Goal: Task Accomplishment & Management: Complete application form

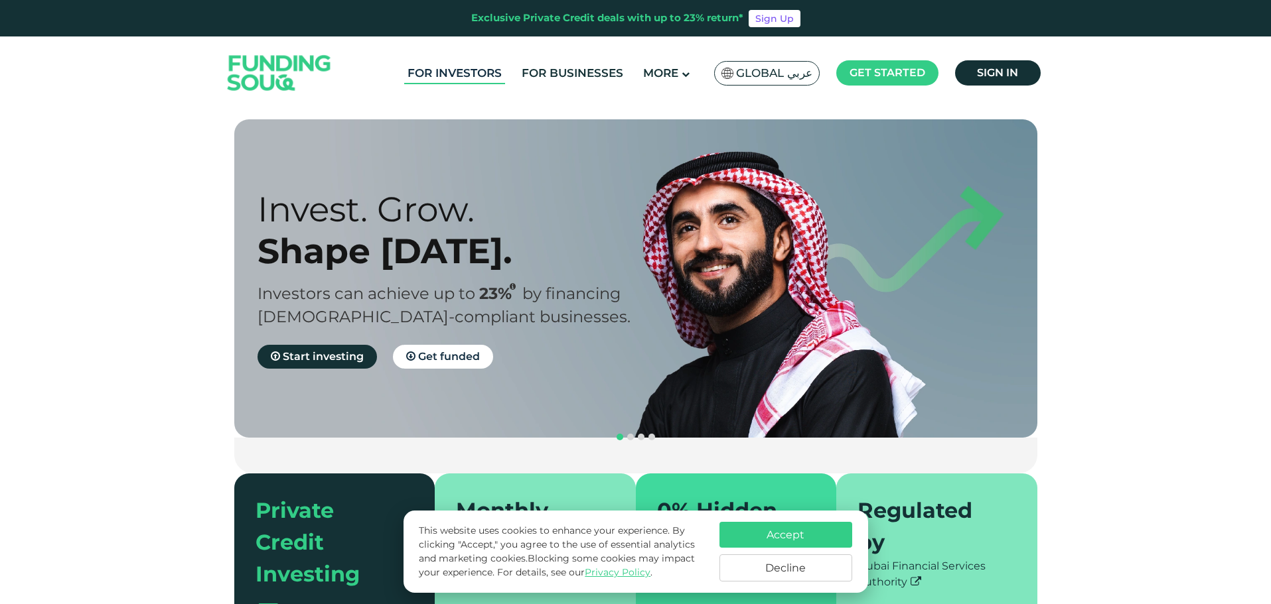
click at [469, 70] on link "For Investors" at bounding box center [454, 73] width 101 height 22
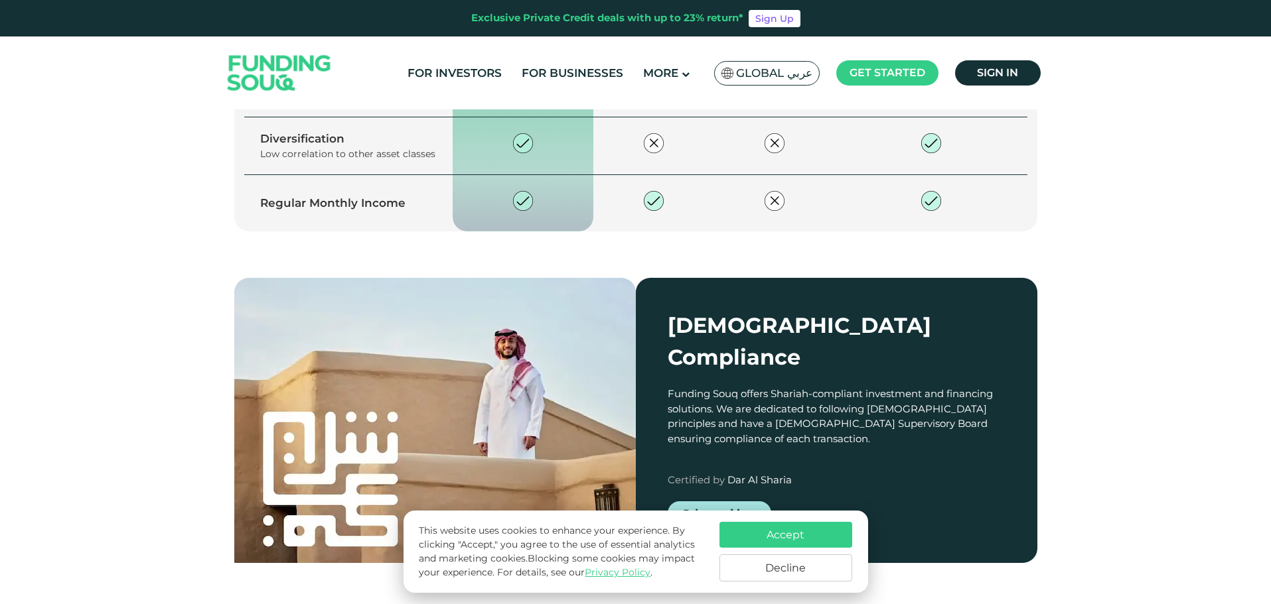
scroll to position [2322, 0]
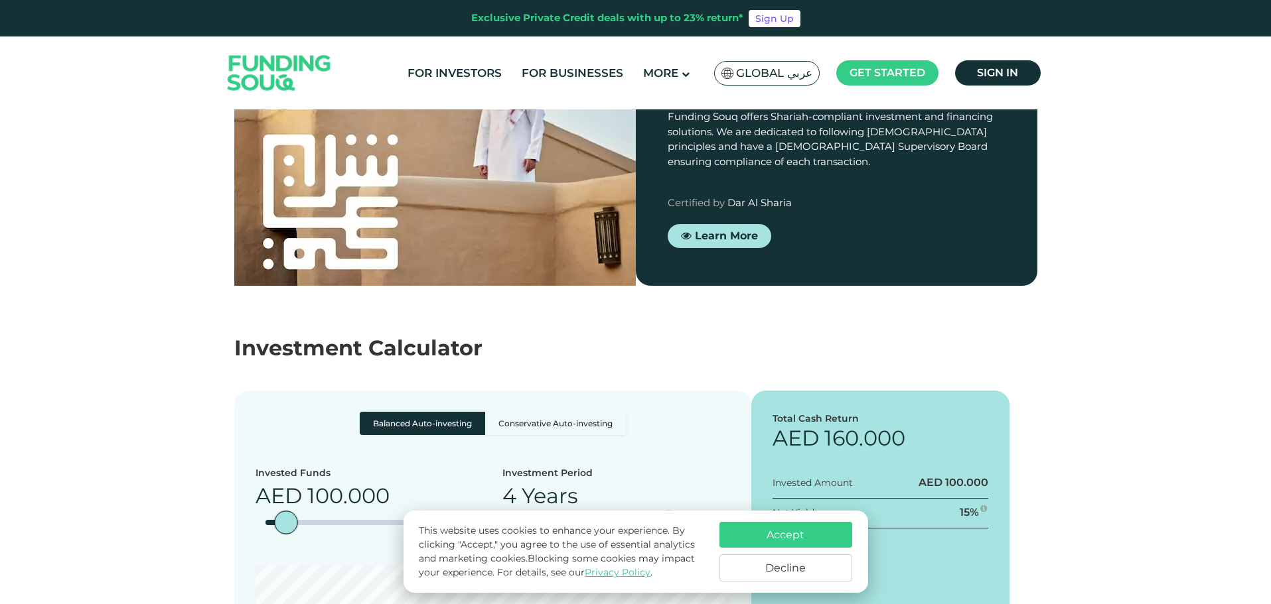
click at [809, 568] on button "Decline" at bounding box center [785, 568] width 133 height 27
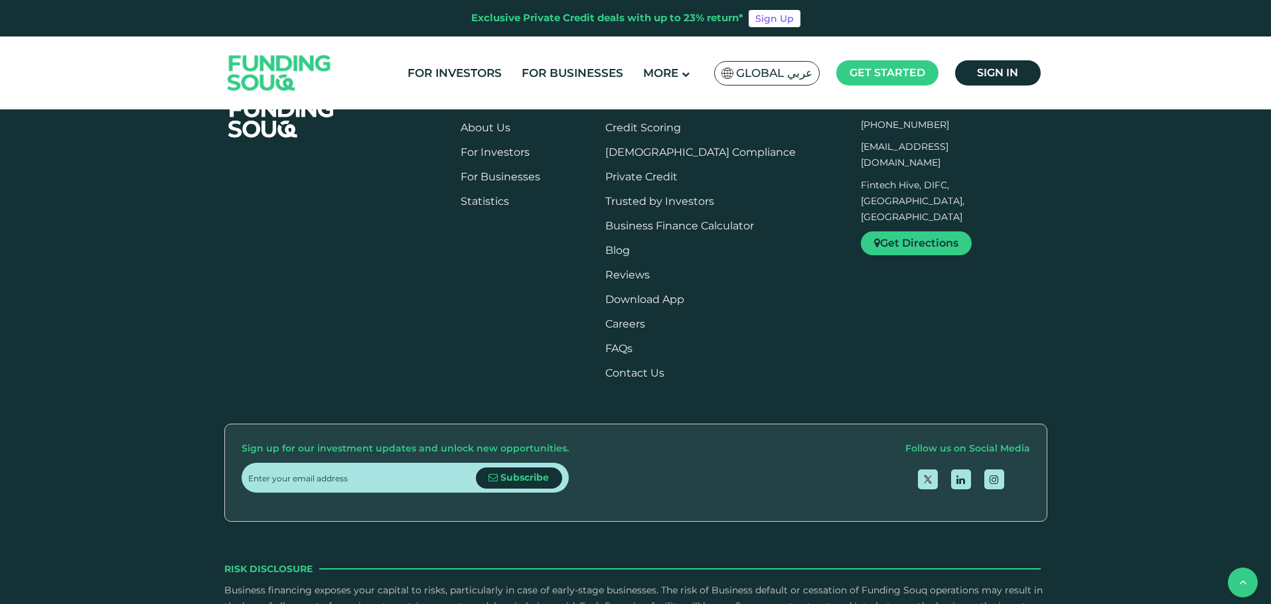
scroll to position [4446, 0]
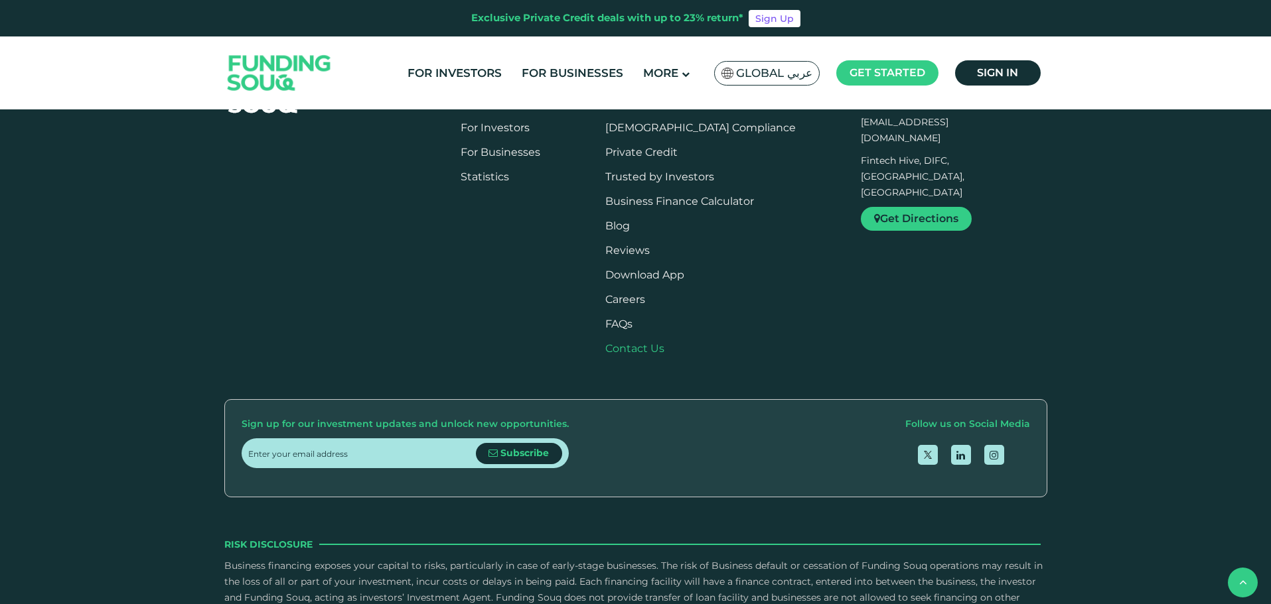
click at [664, 342] on link "Contact Us" at bounding box center [634, 348] width 59 height 13
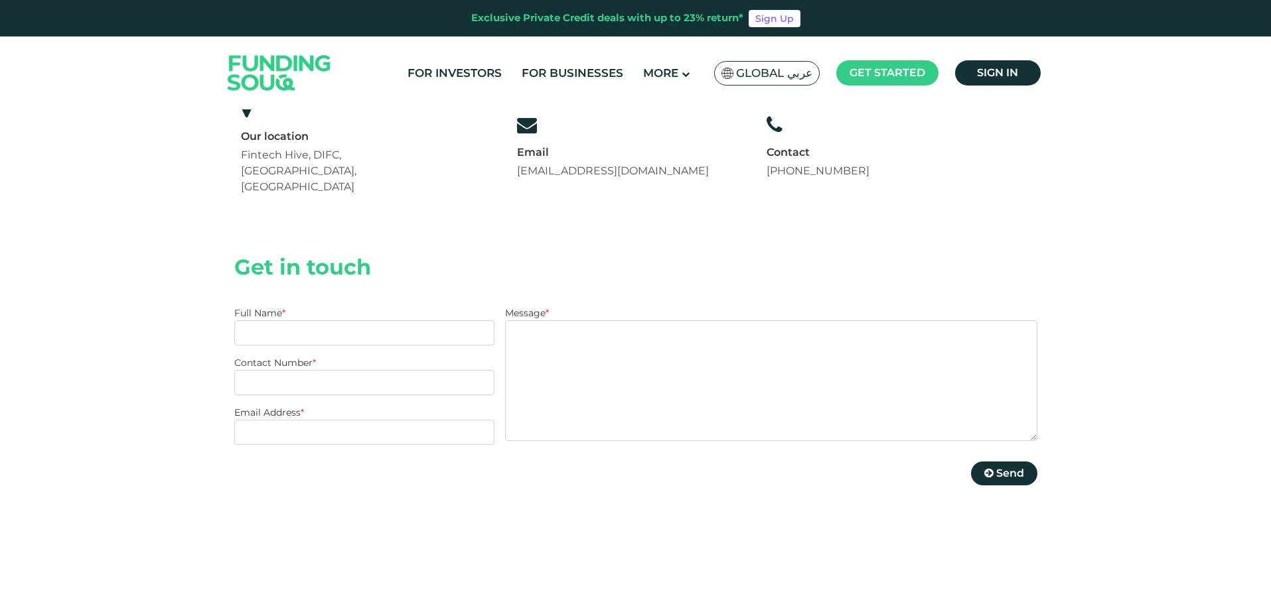
scroll to position [133, 0]
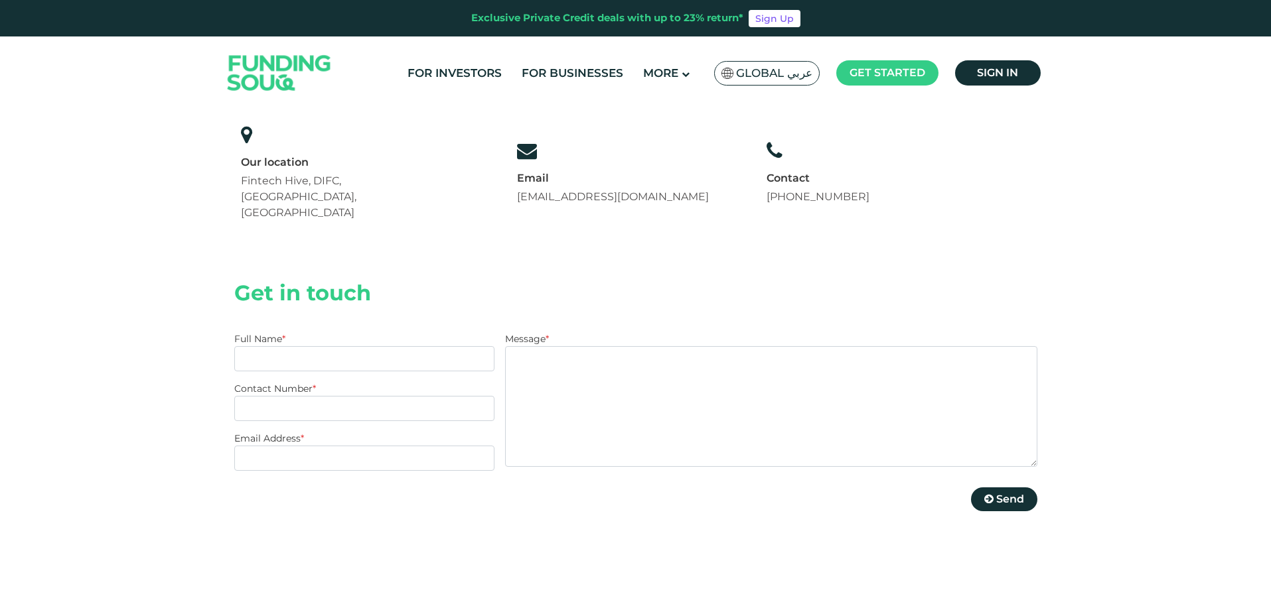
click at [822, 190] on link "+971 558237344" at bounding box center [817, 196] width 103 height 13
drag, startPoint x: 892, startPoint y: 179, endPoint x: 768, endPoint y: 182, distance: 123.5
click at [768, 182] on div "Contact Us Our location Fintech Hive, DIFC, Dubai, UAE Email support@fundingsou…" at bounding box center [635, 120] width 803 height 267
copy link "+971 558237344"
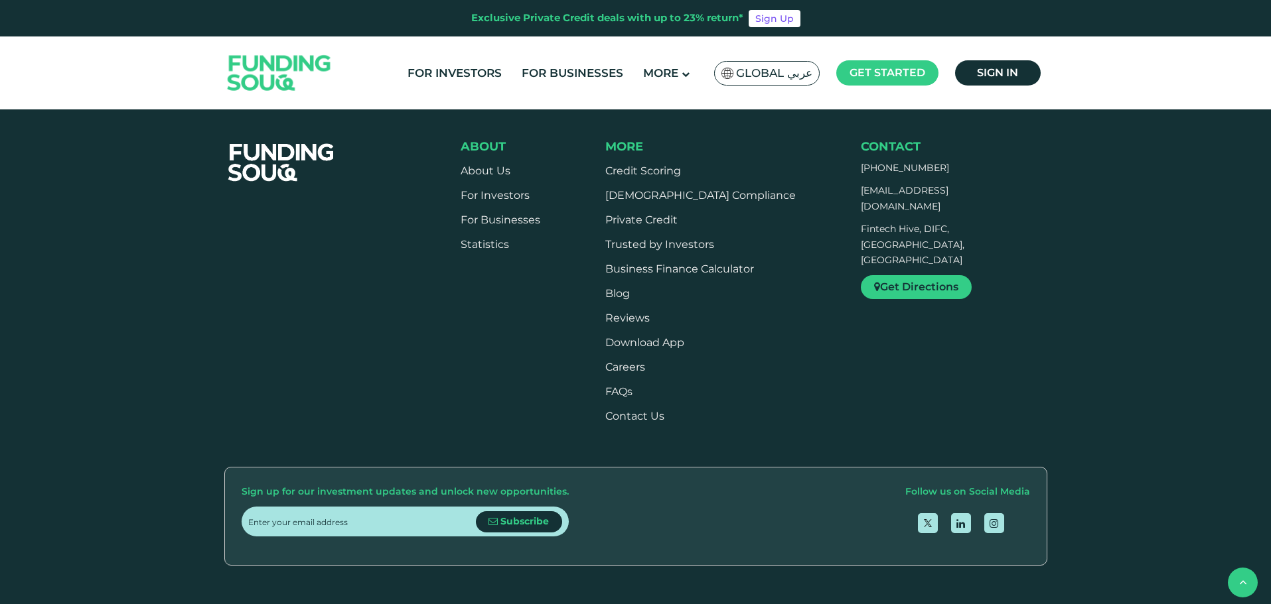
scroll to position [863, 0]
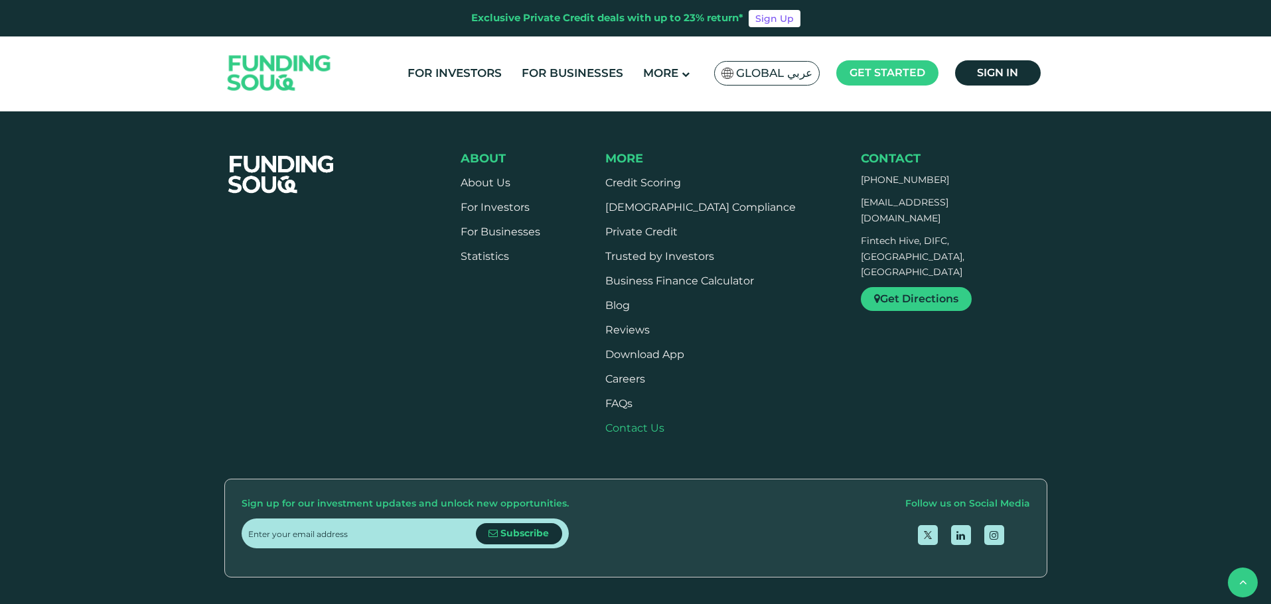
click at [637, 422] on link "Contact Us" at bounding box center [634, 428] width 59 height 13
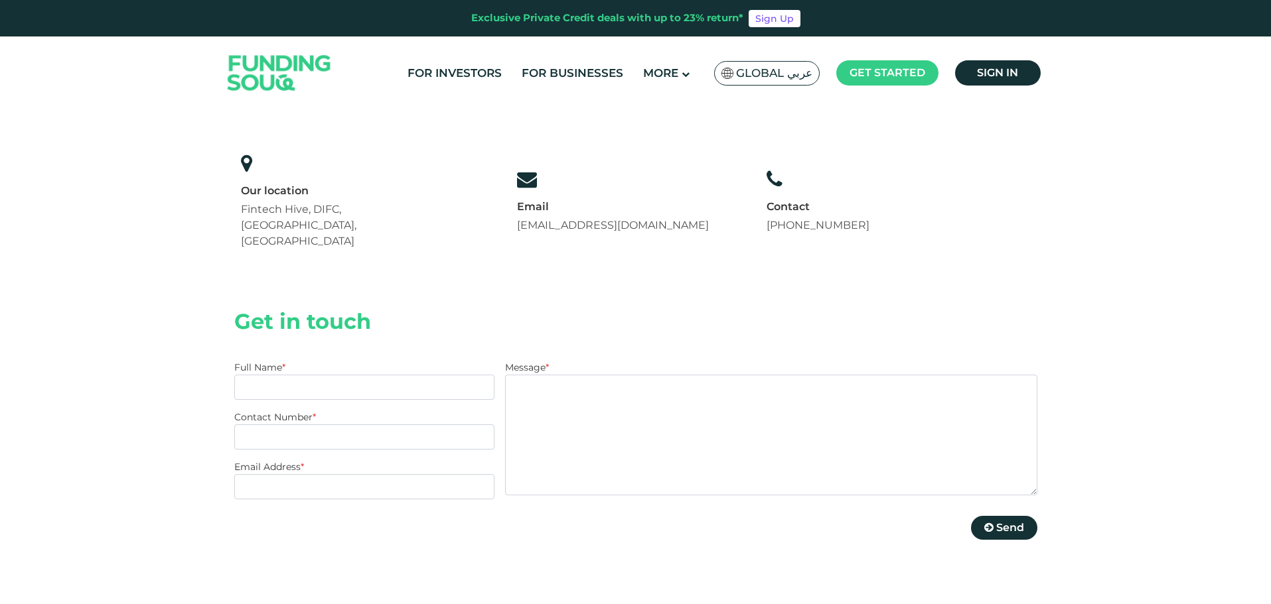
scroll to position [133, 0]
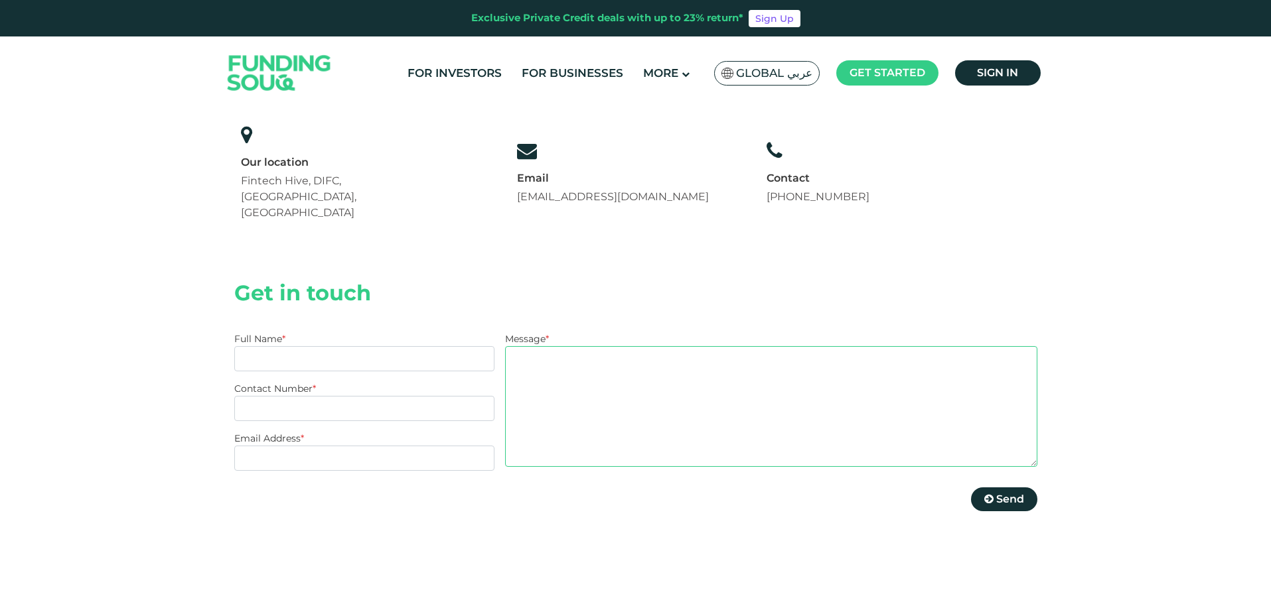
click at [604, 356] on textarea "Message *" at bounding box center [770, 406] width 531 height 121
paste textarea "Have a good day, Mr & Ms. How are you? I apologize for bothering you. My name i…"
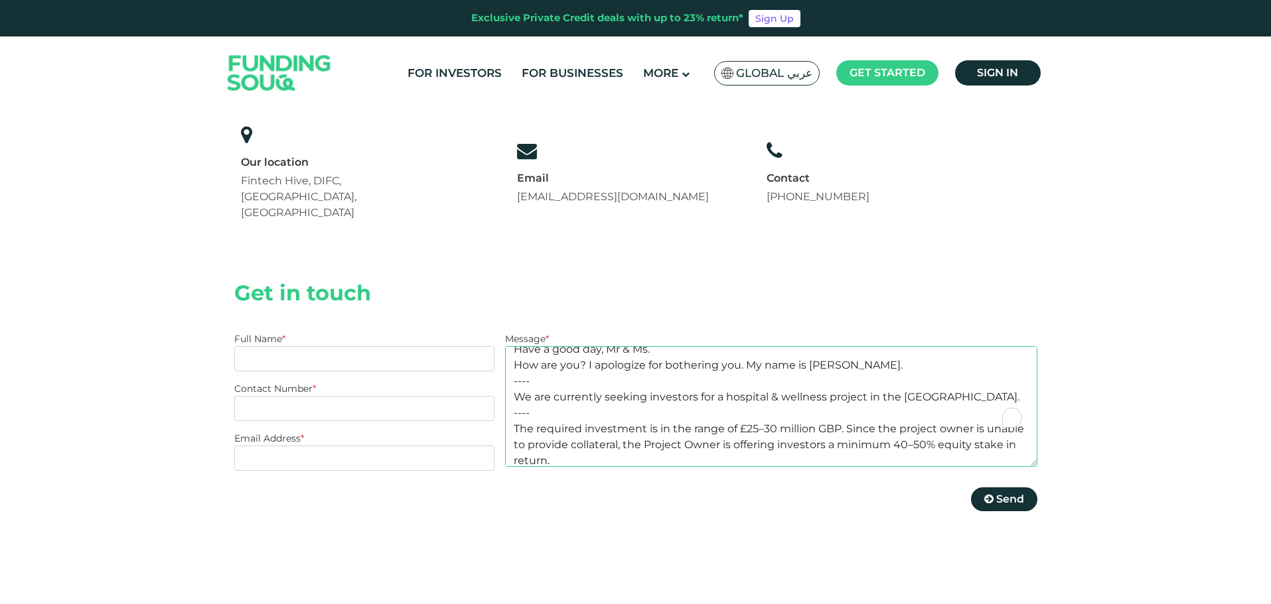
scroll to position [0, 0]
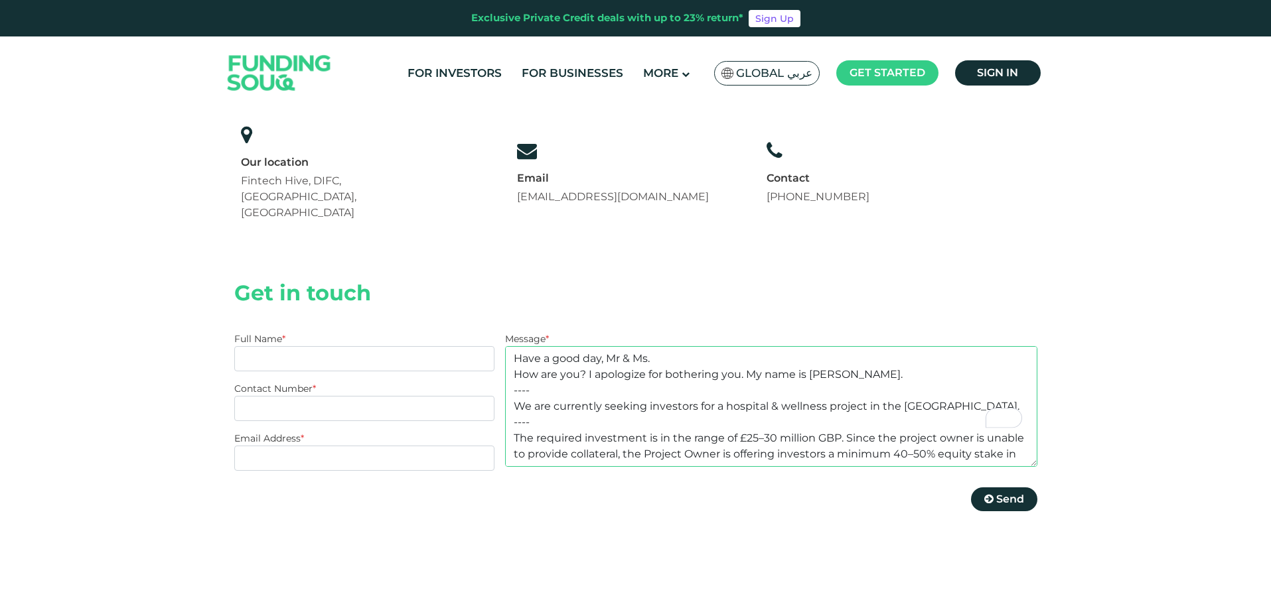
type textarea "Have a good day, Mr & Ms. How are you? I apologize for bothering you. My name i…"
click at [327, 346] on input "Full Name *" at bounding box center [364, 358] width 261 height 25
type input "Utku Berkay Yerli"
type input "+905362162834"
type input "utku740@hotmail.com"
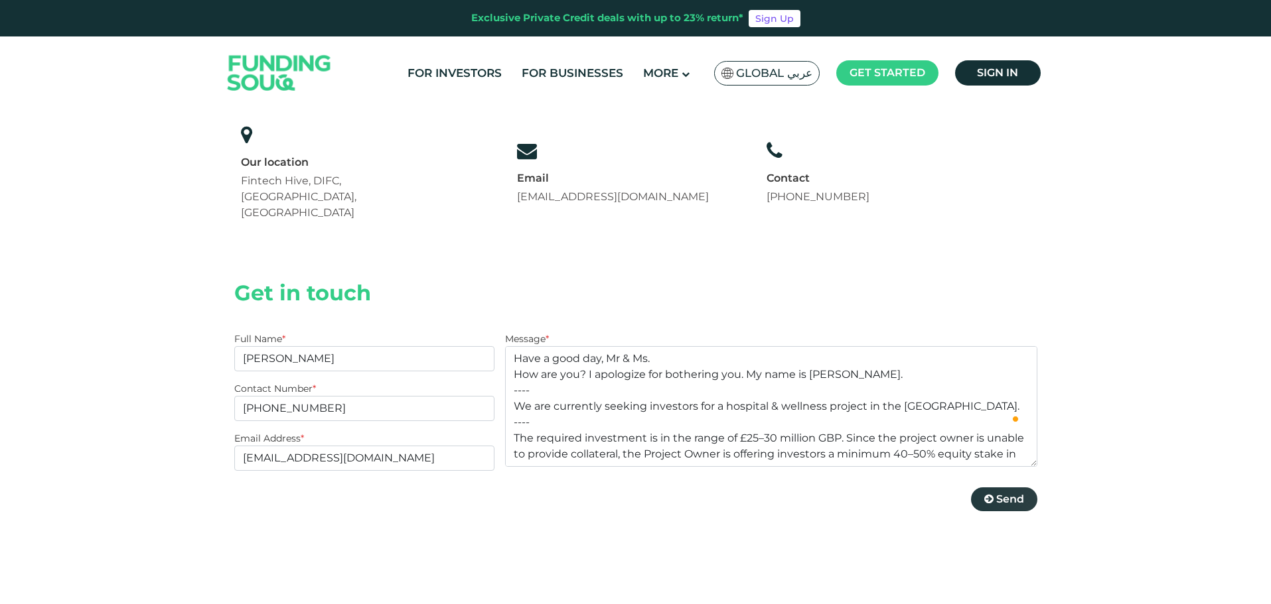
click at [991, 494] on icon at bounding box center [988, 499] width 9 height 11
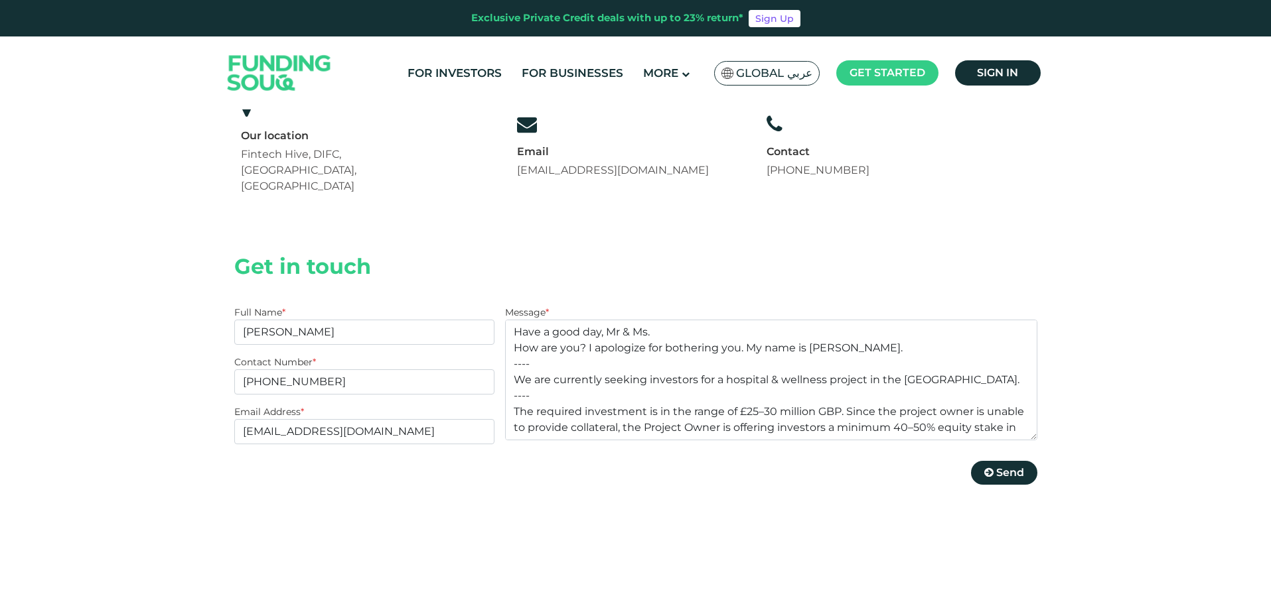
scroll to position [199, 0]
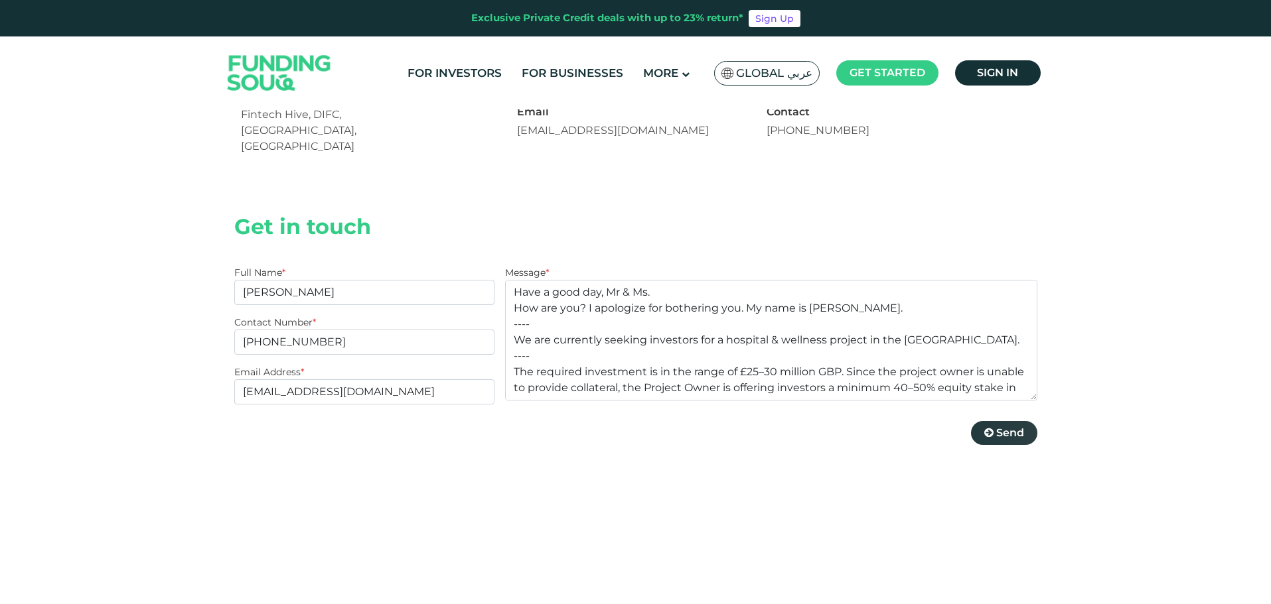
click at [999, 427] on span "Send" at bounding box center [1010, 433] width 28 height 13
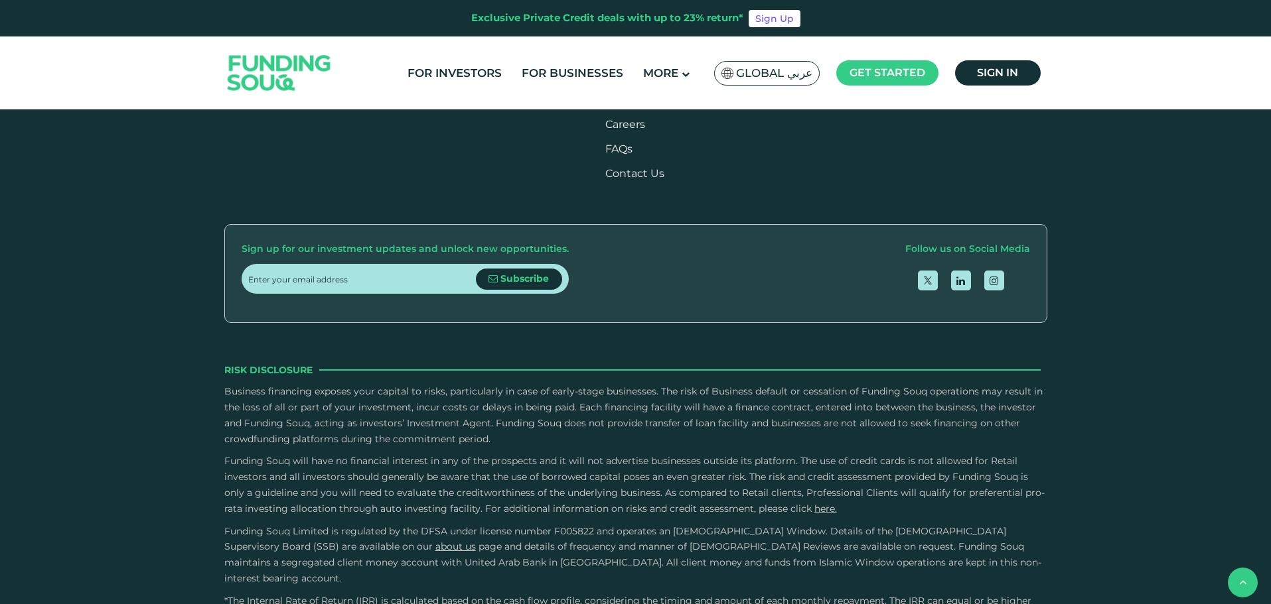
scroll to position [1209, 0]
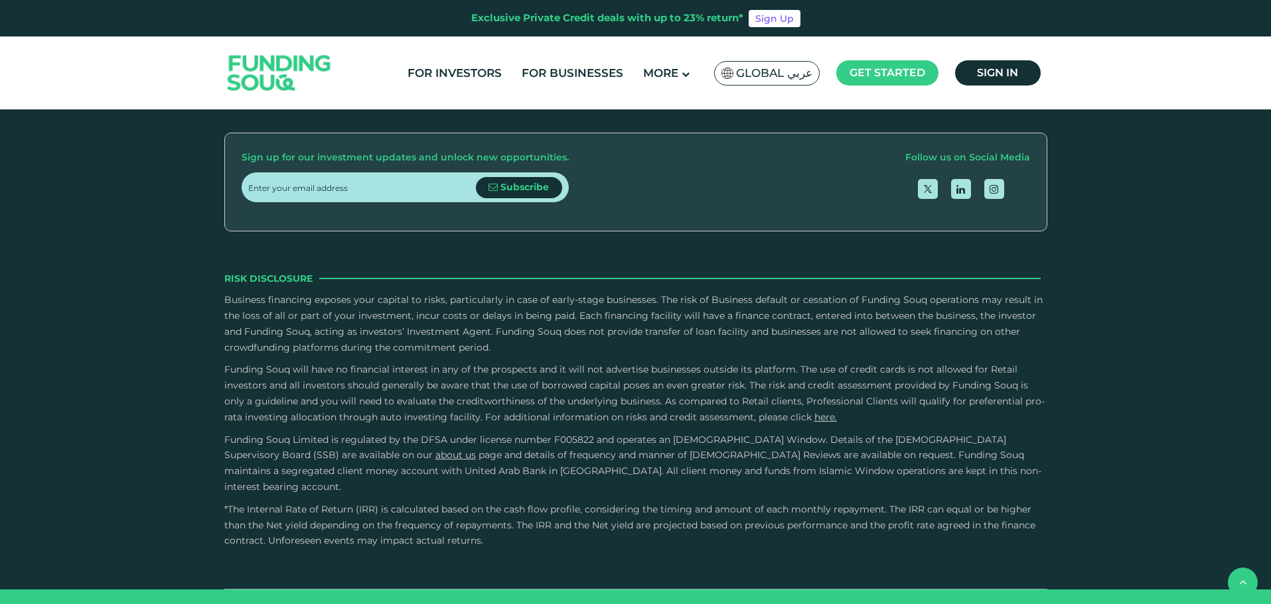
drag, startPoint x: 547, startPoint y: 581, endPoint x: 610, endPoint y: 587, distance: 62.6
copy span "Funding Souq"
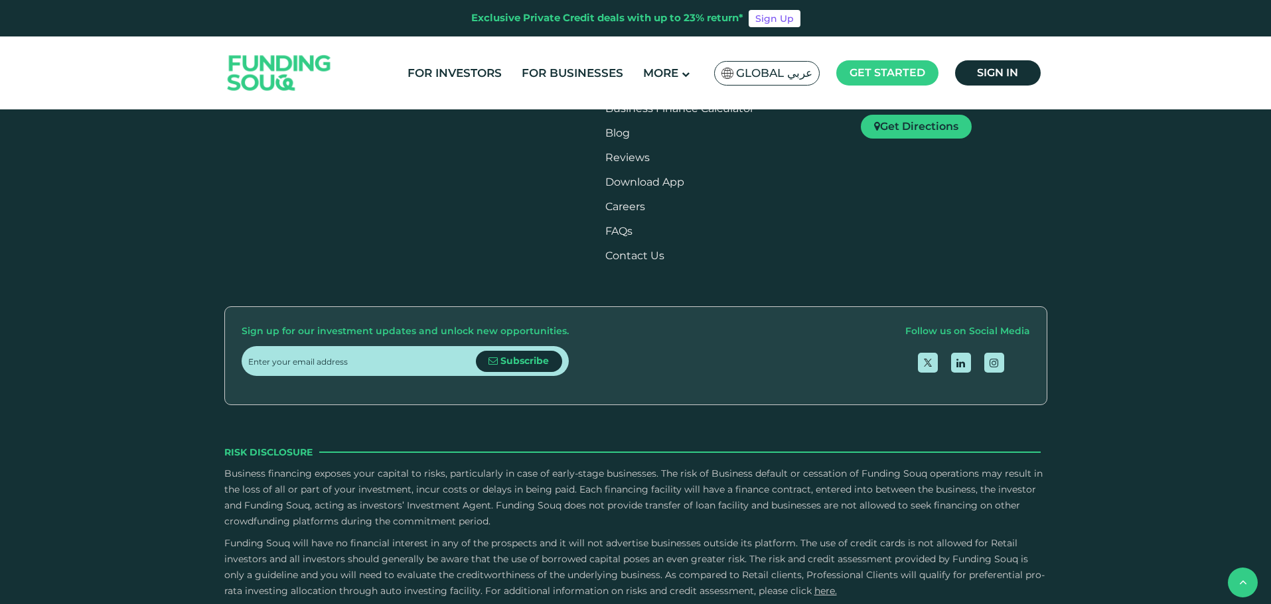
scroll to position [1010, 0]
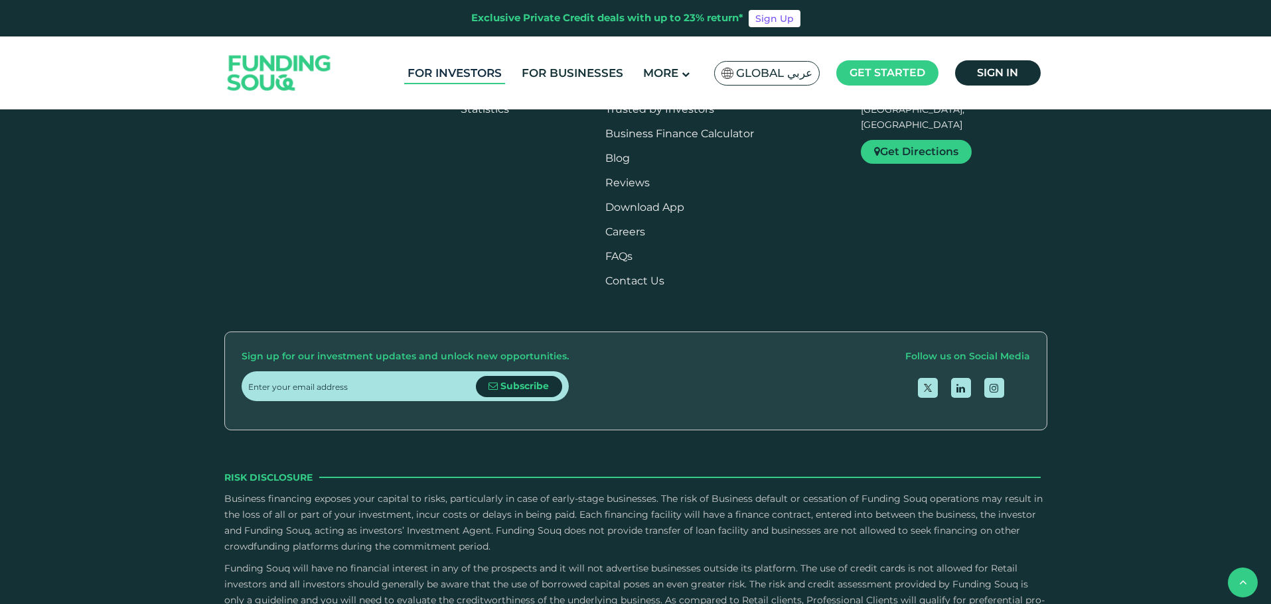
click at [491, 71] on link "For Investors" at bounding box center [454, 73] width 101 height 22
